Goal: Task Accomplishment & Management: Complete application form

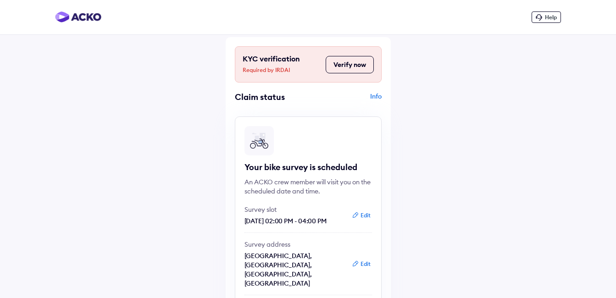
click at [351, 62] on button "Verify now" at bounding box center [350, 64] width 48 height 17
drag, startPoint x: 244, startPoint y: 222, endPoint x: 331, endPoint y: 221, distance: 86.7
click at [331, 221] on p "[DATE] 02:00 PM - 04:00 PM" at bounding box center [294, 220] width 101 height 9
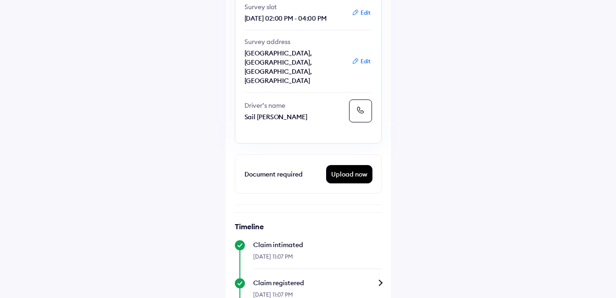
scroll to position [183, 0]
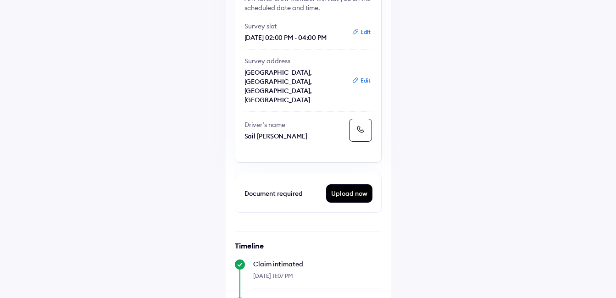
click at [347, 185] on div "Upload now" at bounding box center [349, 193] width 45 height 17
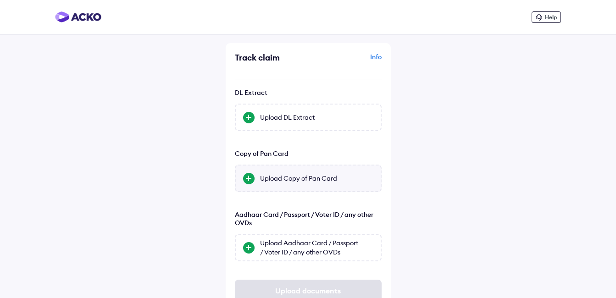
click at [279, 183] on div "Upload Copy of Pan Card" at bounding box center [308, 179] width 147 height 28
click at [0, 0] on input "Upload Copy of Pan Card" at bounding box center [0, 0] width 0 height 0
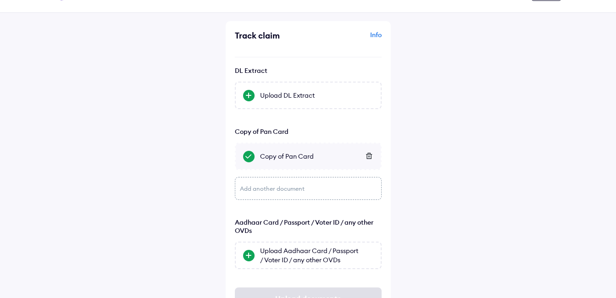
scroll to position [61, 0]
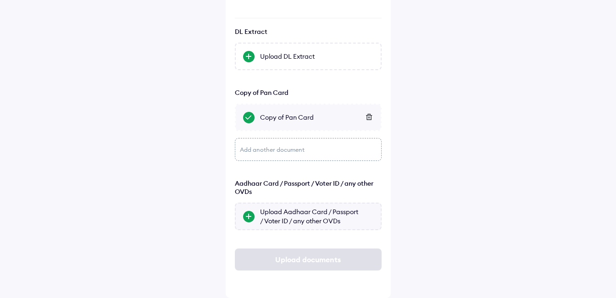
click at [251, 216] on div at bounding box center [248, 216] width 11 height 11
click at [0, 0] on input "Upload Aadhaar Card / Passport / Voter ID / any other OVDs" at bounding box center [0, 0] width 0 height 0
